Goal: Task Accomplishment & Management: Manage account settings

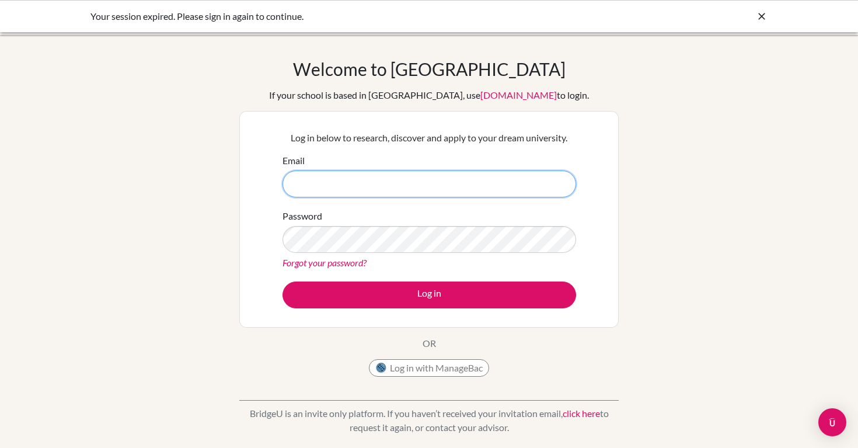
type input "Loany"
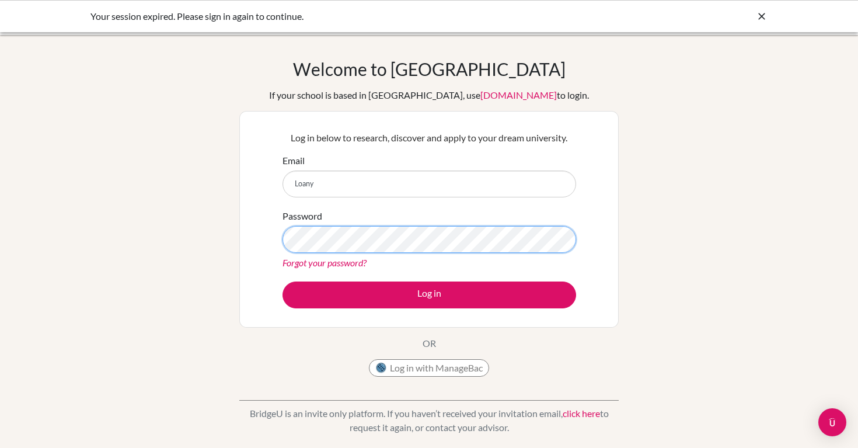
click at [429, 294] on button "Log in" at bounding box center [429, 294] width 294 height 27
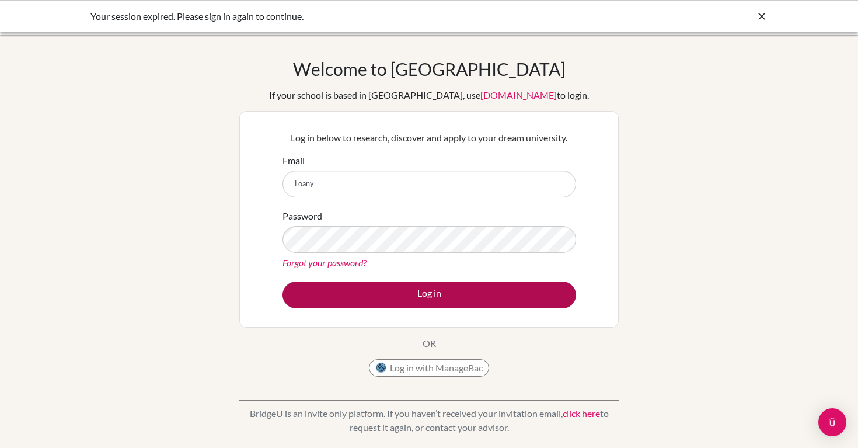
click at [430, 298] on button "Log in" at bounding box center [429, 294] width 294 height 27
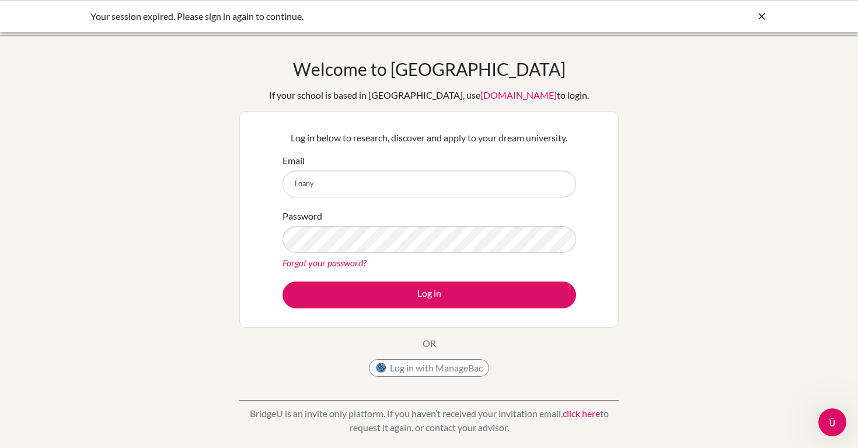
click at [760, 9] on div at bounding box center [762, 16] width 12 height 14
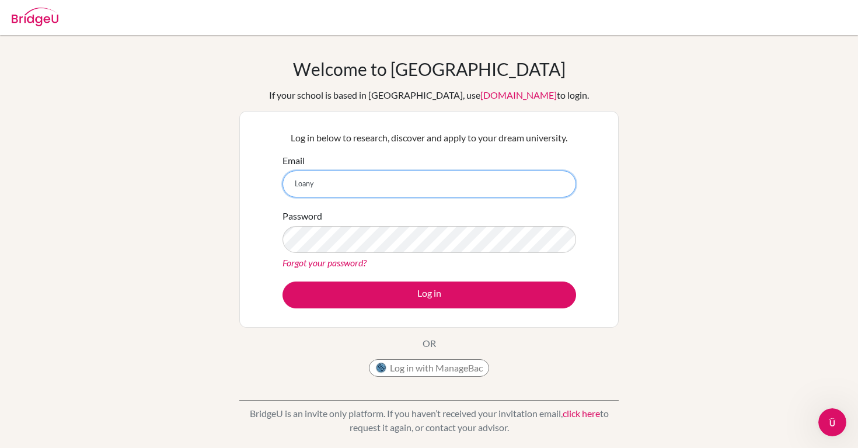
click at [412, 176] on input "Loany" at bounding box center [429, 183] width 294 height 27
click at [413, 176] on input "Loany" at bounding box center [429, 183] width 294 height 27
type input "[EMAIL_ADDRESS][DOMAIN_NAME]"
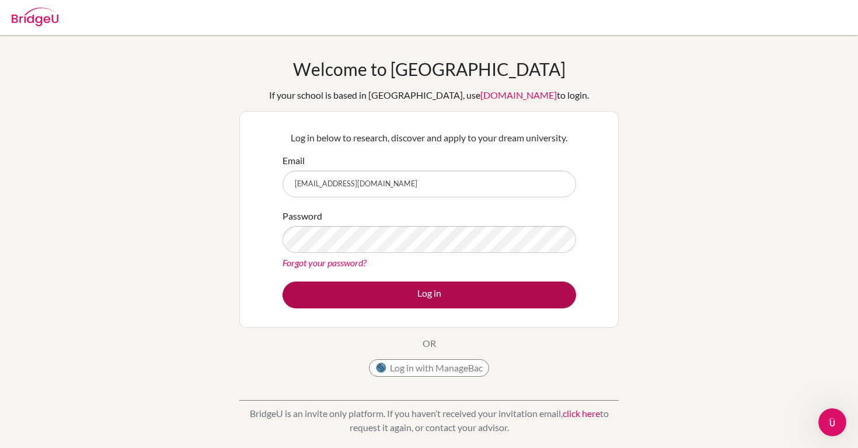
click at [441, 291] on button "Log in" at bounding box center [429, 294] width 294 height 27
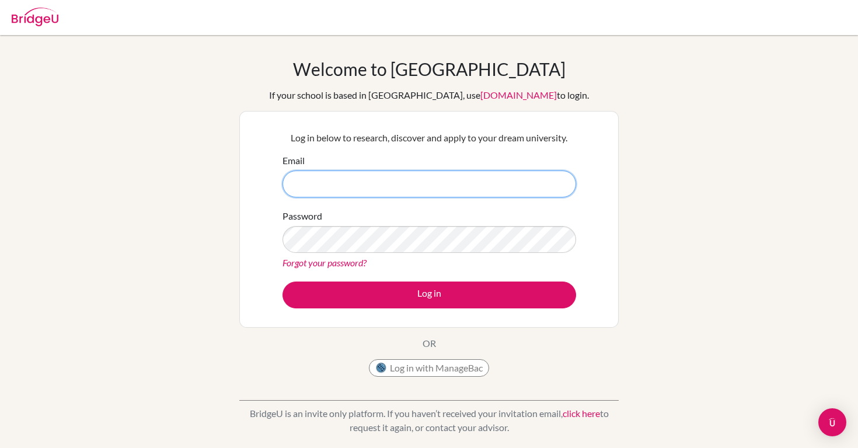
type input "Loany"
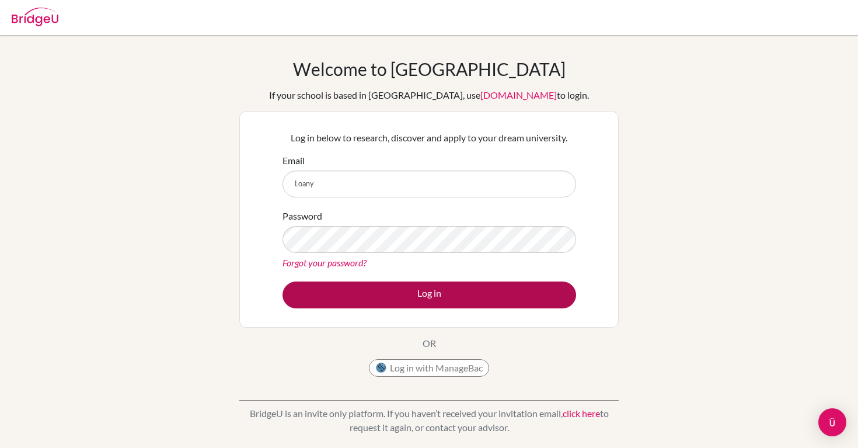
click at [497, 291] on button "Log in" at bounding box center [429, 294] width 294 height 27
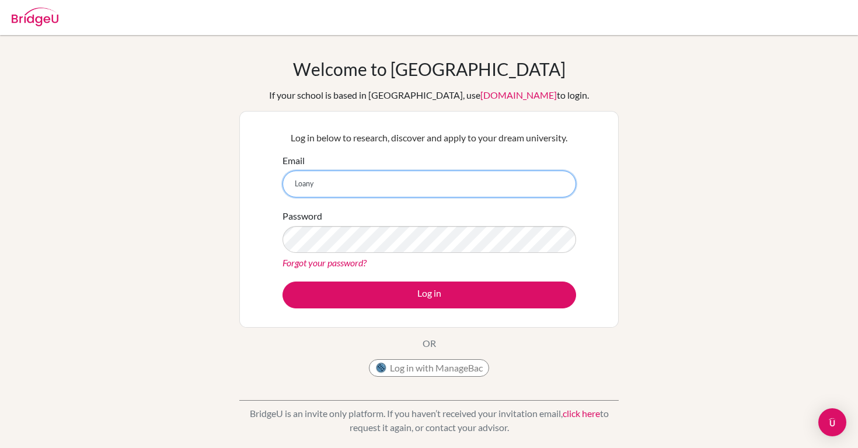
click at [478, 184] on input "Loany" at bounding box center [429, 183] width 294 height 27
type input "[EMAIL_ADDRESS][DOMAIN_NAME]"
click at [434, 187] on input "[EMAIL_ADDRESS][DOMAIN_NAME]" at bounding box center [429, 183] width 294 height 27
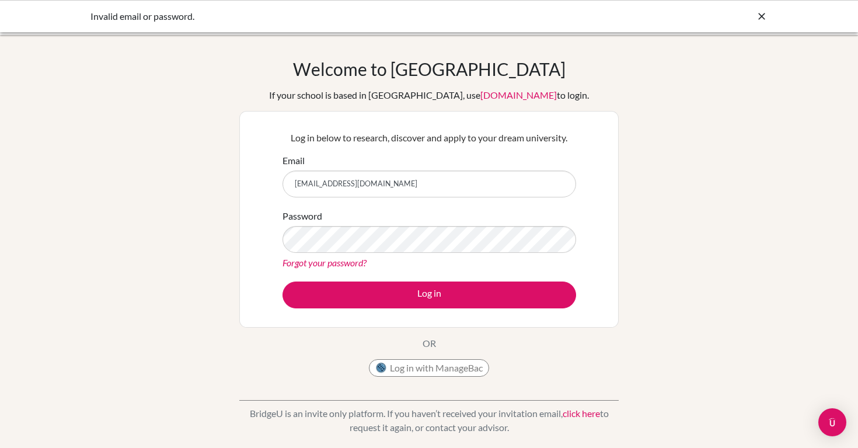
click at [756, 12] on icon at bounding box center [762, 17] width 12 height 12
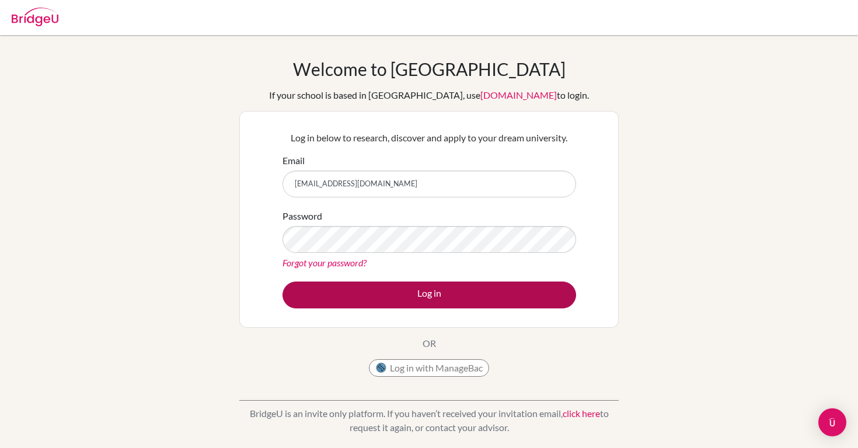
click at [527, 295] on button "Log in" at bounding box center [429, 294] width 294 height 27
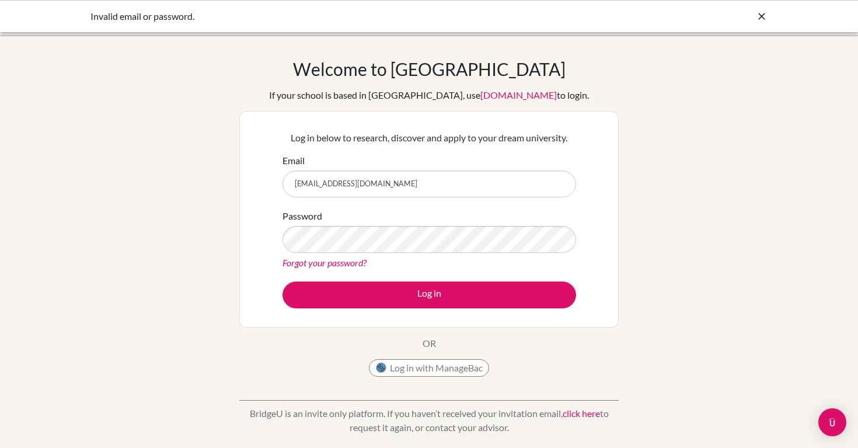
click at [755, 19] on div "Invalid email or password." at bounding box center [428, 16] width 677 height 14
click at [760, 15] on icon at bounding box center [762, 17] width 12 height 12
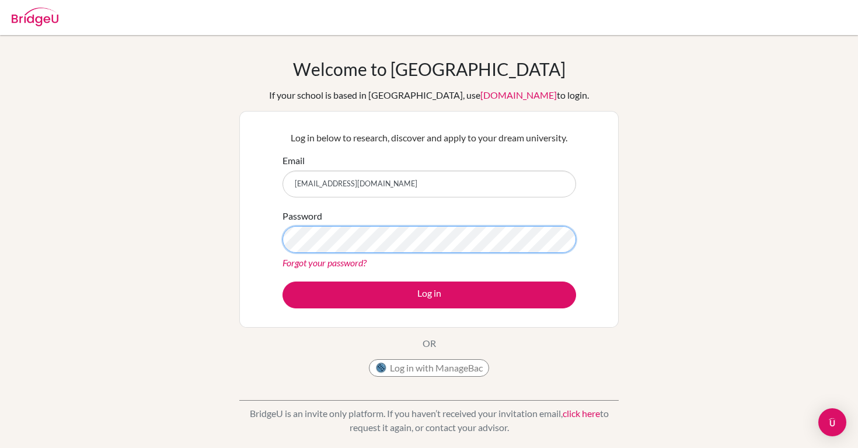
click at [429, 294] on button "Log in" at bounding box center [429, 294] width 294 height 27
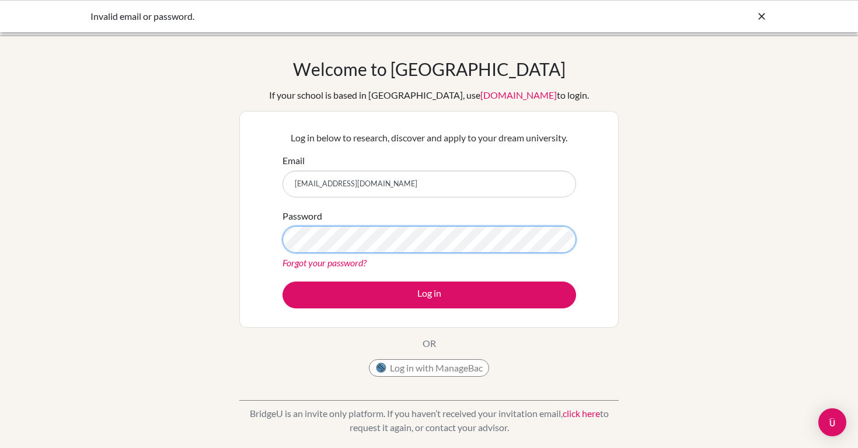
click at [429, 294] on button "Log in" at bounding box center [429, 294] width 294 height 27
click at [760, 18] on icon at bounding box center [762, 17] width 12 height 12
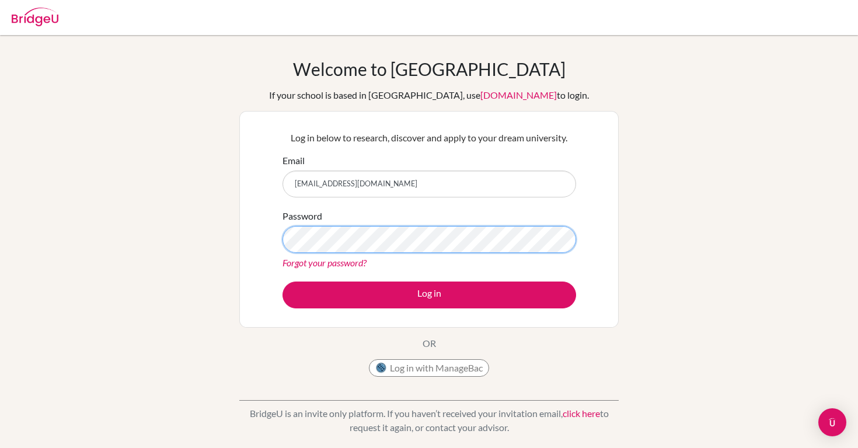
click at [429, 294] on button "Log in" at bounding box center [429, 294] width 294 height 27
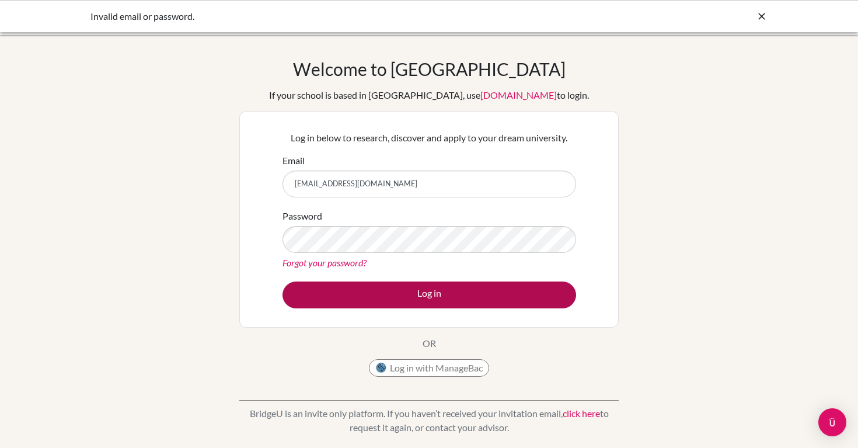
click at [437, 285] on button "Log in" at bounding box center [429, 294] width 294 height 27
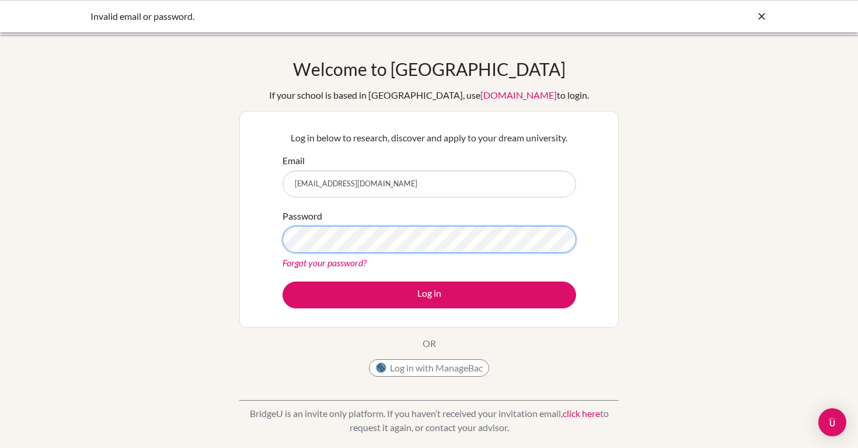
click at [429, 294] on button "Log in" at bounding box center [429, 294] width 294 height 27
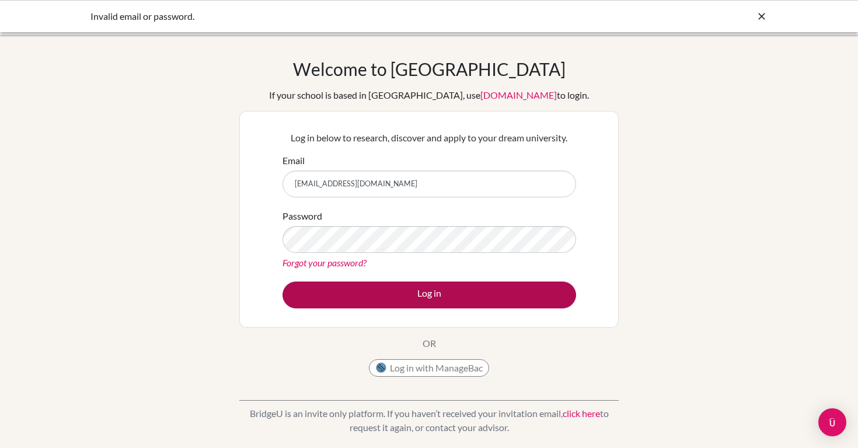
click at [479, 283] on button "Log in" at bounding box center [429, 294] width 294 height 27
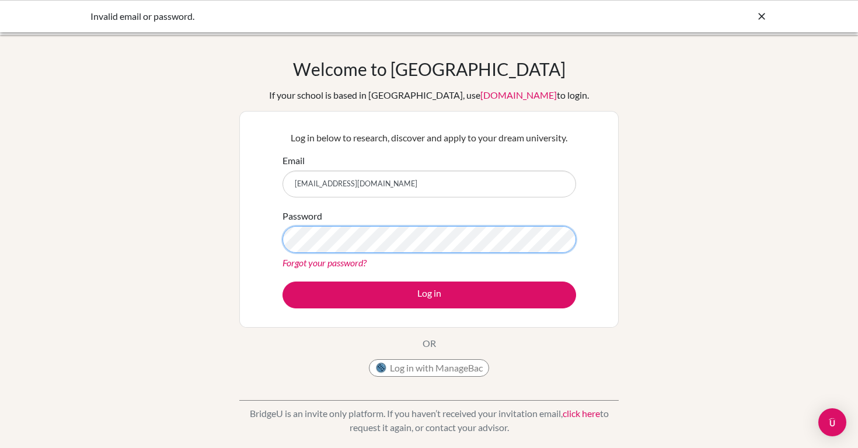
click at [429, 294] on button "Log in" at bounding box center [429, 294] width 294 height 27
click at [330, 253] on div "Password Forgot your password?" at bounding box center [429, 239] width 294 height 61
click at [429, 294] on button "Log in" at bounding box center [429, 294] width 294 height 27
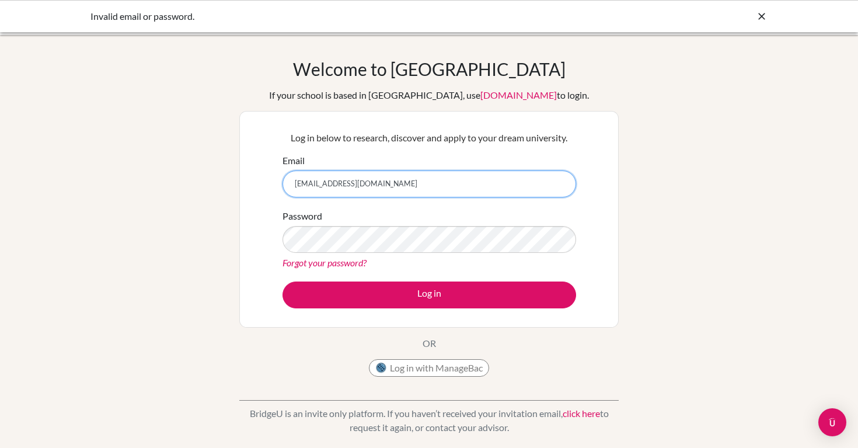
scroll to position [1, 0]
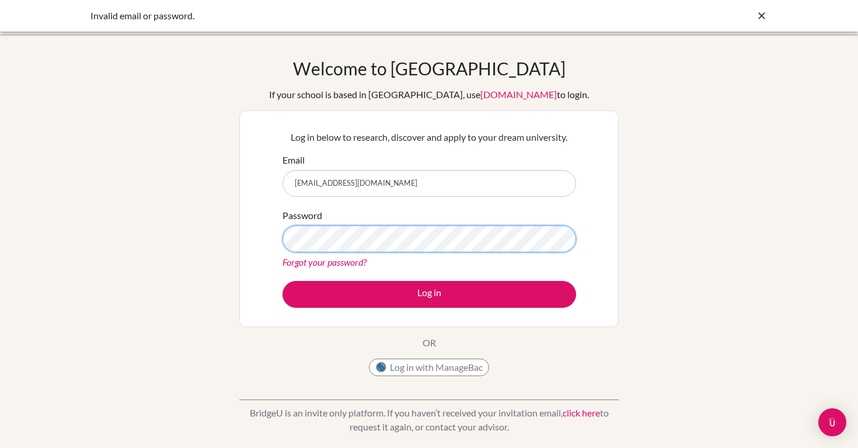
click at [429, 294] on button "Log in" at bounding box center [429, 294] width 294 height 27
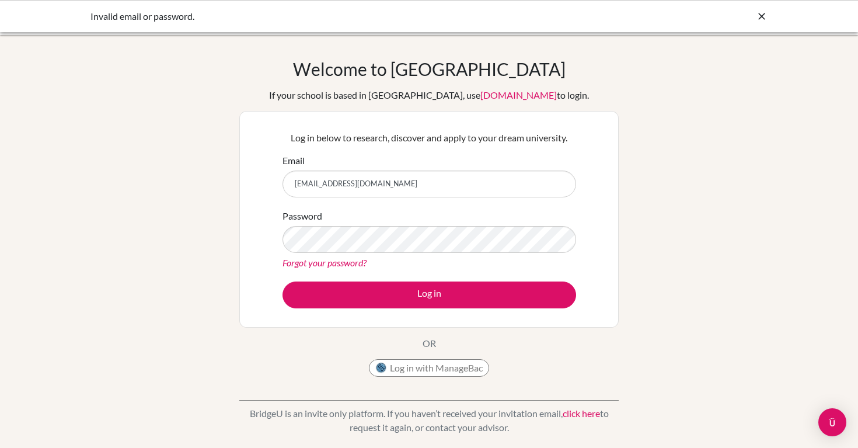
click at [585, 126] on div "Log in below to research, discover and apply to your dream university. Email [E…" at bounding box center [428, 219] width 379 height 216
click at [548, 205] on form "Email lnavarro@happydaysfreedom.com Password Forgot your password? Log in" at bounding box center [429, 230] width 294 height 155
click at [364, 211] on div "Password Forgot your password?" at bounding box center [429, 239] width 294 height 61
click at [429, 294] on button "Log in" at bounding box center [429, 294] width 294 height 27
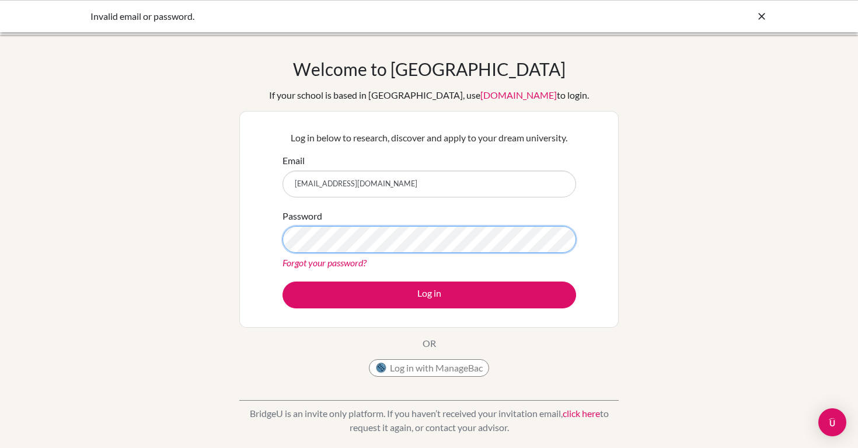
click at [429, 294] on button "Log in" at bounding box center [429, 294] width 294 height 27
click at [763, 18] on icon at bounding box center [762, 17] width 12 height 12
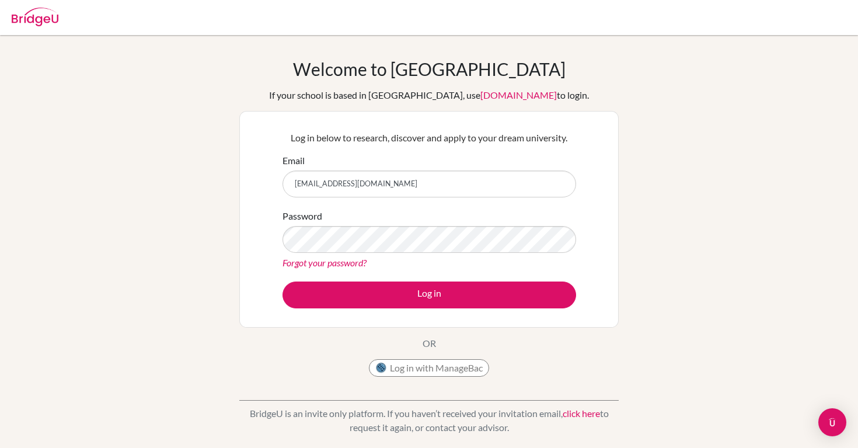
click at [679, 6] on div at bounding box center [429, 17] width 846 height 35
click at [492, 224] on div "Password Forgot your password?" at bounding box center [429, 239] width 294 height 61
click at [494, 223] on div "Password Forgot your password?" at bounding box center [429, 239] width 294 height 61
click at [486, 278] on form "Email lnavarro@happydaysfreedom.com Password Forgot your password? Log in" at bounding box center [429, 230] width 294 height 155
click at [519, 216] on div "Password Forgot your password?" at bounding box center [429, 239] width 294 height 61
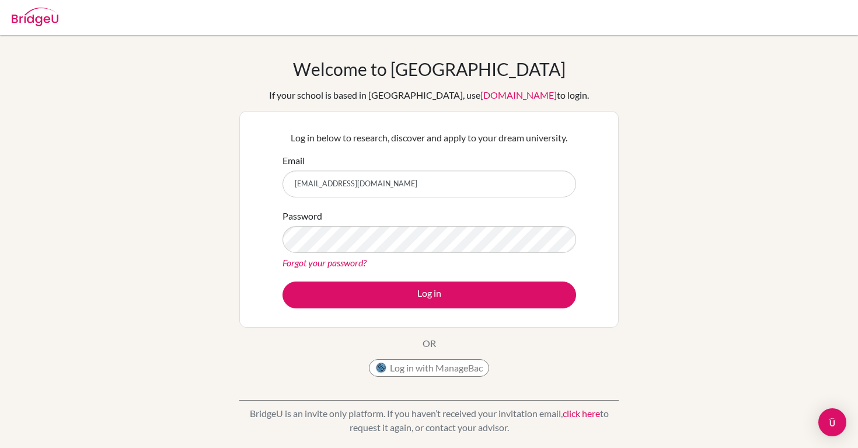
click at [649, 1] on div at bounding box center [429, 17] width 846 height 35
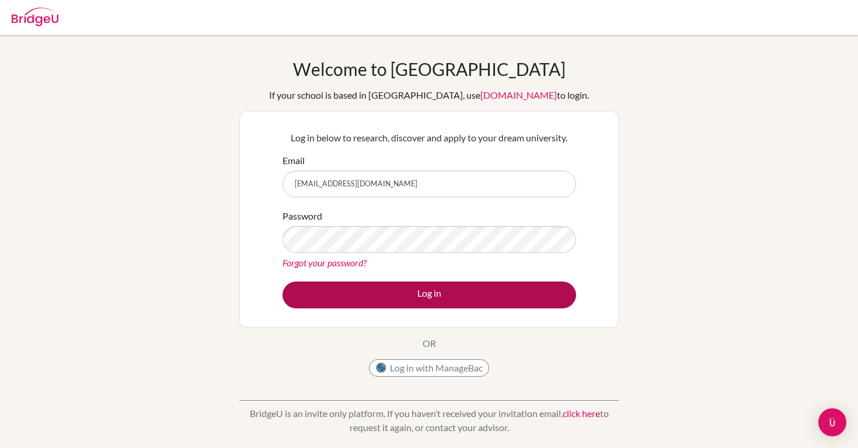
click at [403, 290] on button "Log in" at bounding box center [429, 294] width 294 height 27
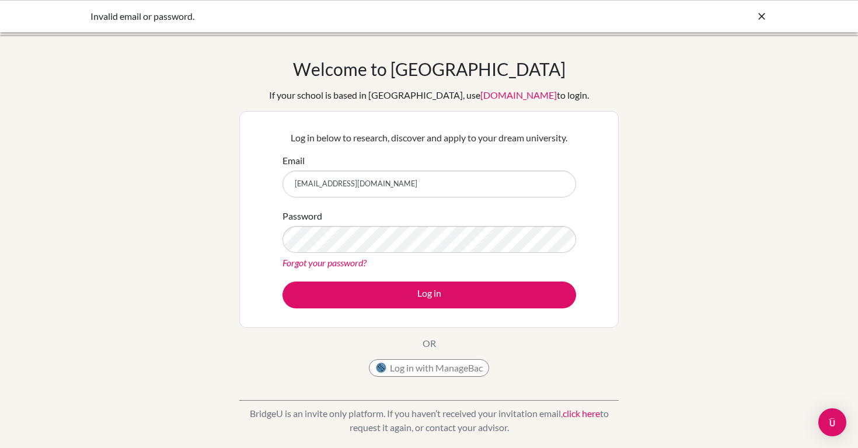
click at [399, 216] on div "Password Forgot your password?" at bounding box center [429, 239] width 294 height 61
click at [481, 205] on form "Email lnavarro@happydaysfreedom.com Password Forgot your password? Log in" at bounding box center [429, 230] width 294 height 155
click at [429, 294] on button "Log in" at bounding box center [429, 294] width 294 height 27
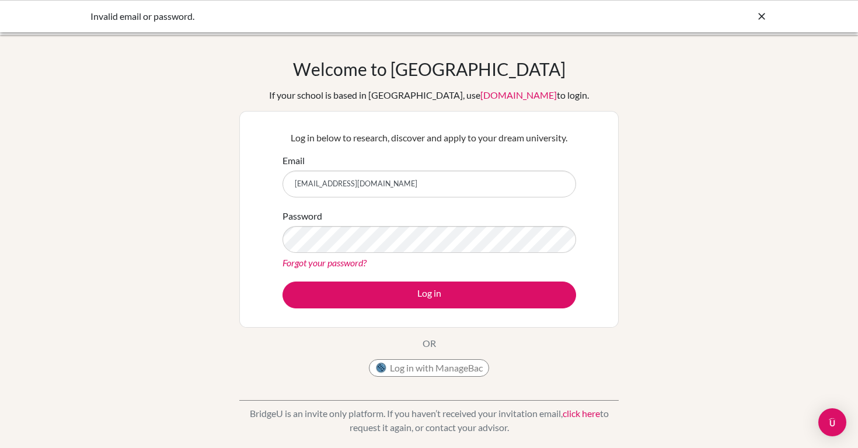
click at [486, 220] on div "Password Forgot your password?" at bounding box center [429, 239] width 294 height 61
click at [429, 294] on button "Log in" at bounding box center [429, 294] width 294 height 27
click at [490, 264] on div "Forgot your password?" at bounding box center [429, 263] width 294 height 14
click at [429, 294] on button "Log in" at bounding box center [429, 294] width 294 height 27
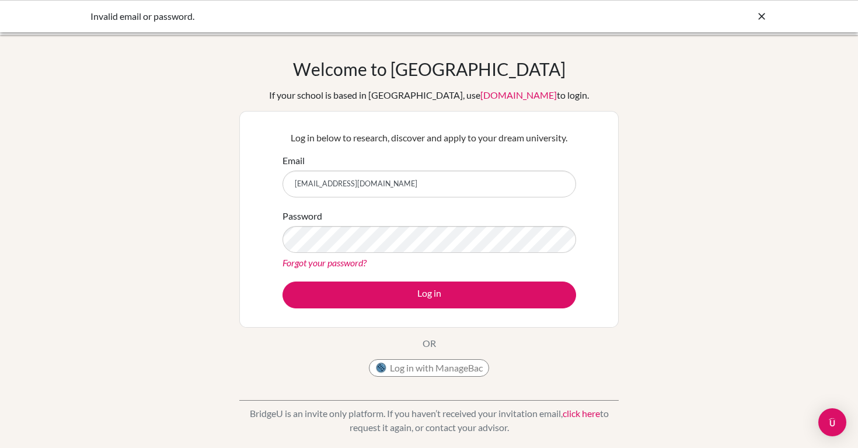
click at [623, 1] on div "Invalid email or password." at bounding box center [429, 16] width 858 height 32
click at [636, 2] on div "Invalid email or password." at bounding box center [429, 16] width 858 height 32
click at [590, 1] on div "Invalid email or password." at bounding box center [429, 16] width 858 height 32
click at [341, 263] on link "Forgot your password?" at bounding box center [324, 262] width 84 height 11
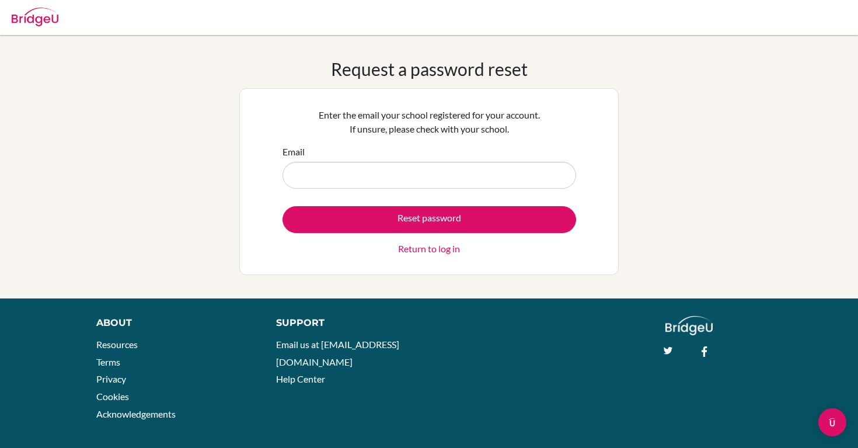
click at [411, 213] on button "Reset password" at bounding box center [429, 219] width 294 height 27
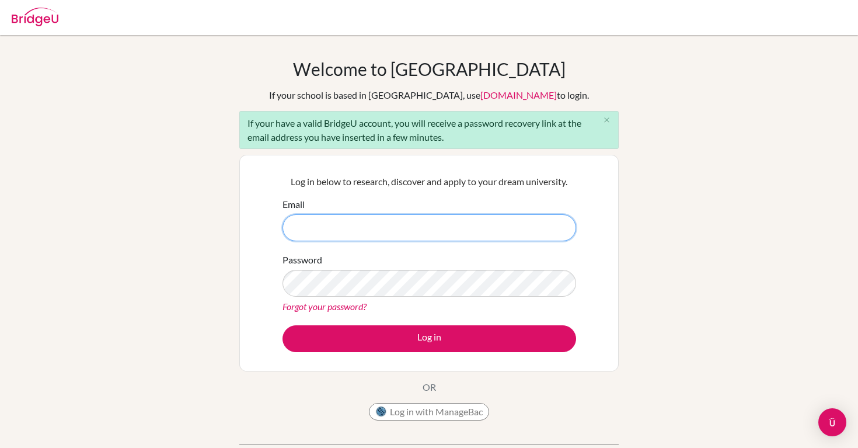
type input "Loany"
click at [429, 338] on button "Log in" at bounding box center [429, 338] width 294 height 27
click at [473, 226] on input "Loany" at bounding box center [429, 227] width 294 height 27
type input "[EMAIL_ADDRESS][DOMAIN_NAME]"
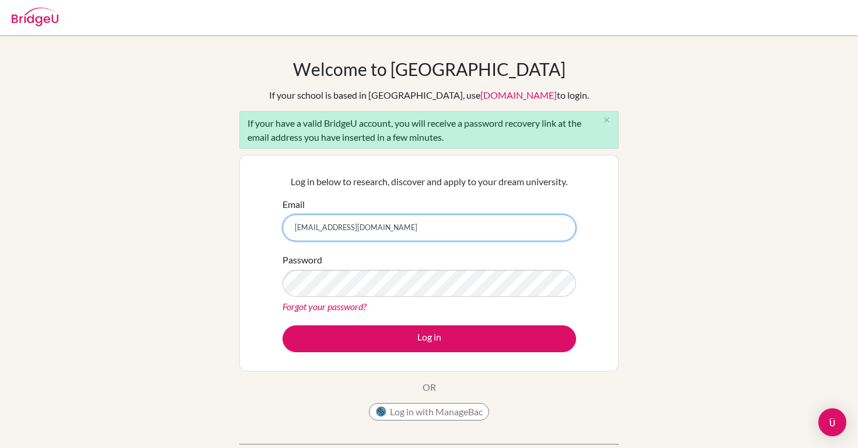
click at [429, 338] on button "Log in" at bounding box center [429, 338] width 294 height 27
